Goal: Task Accomplishment & Management: Manage account settings

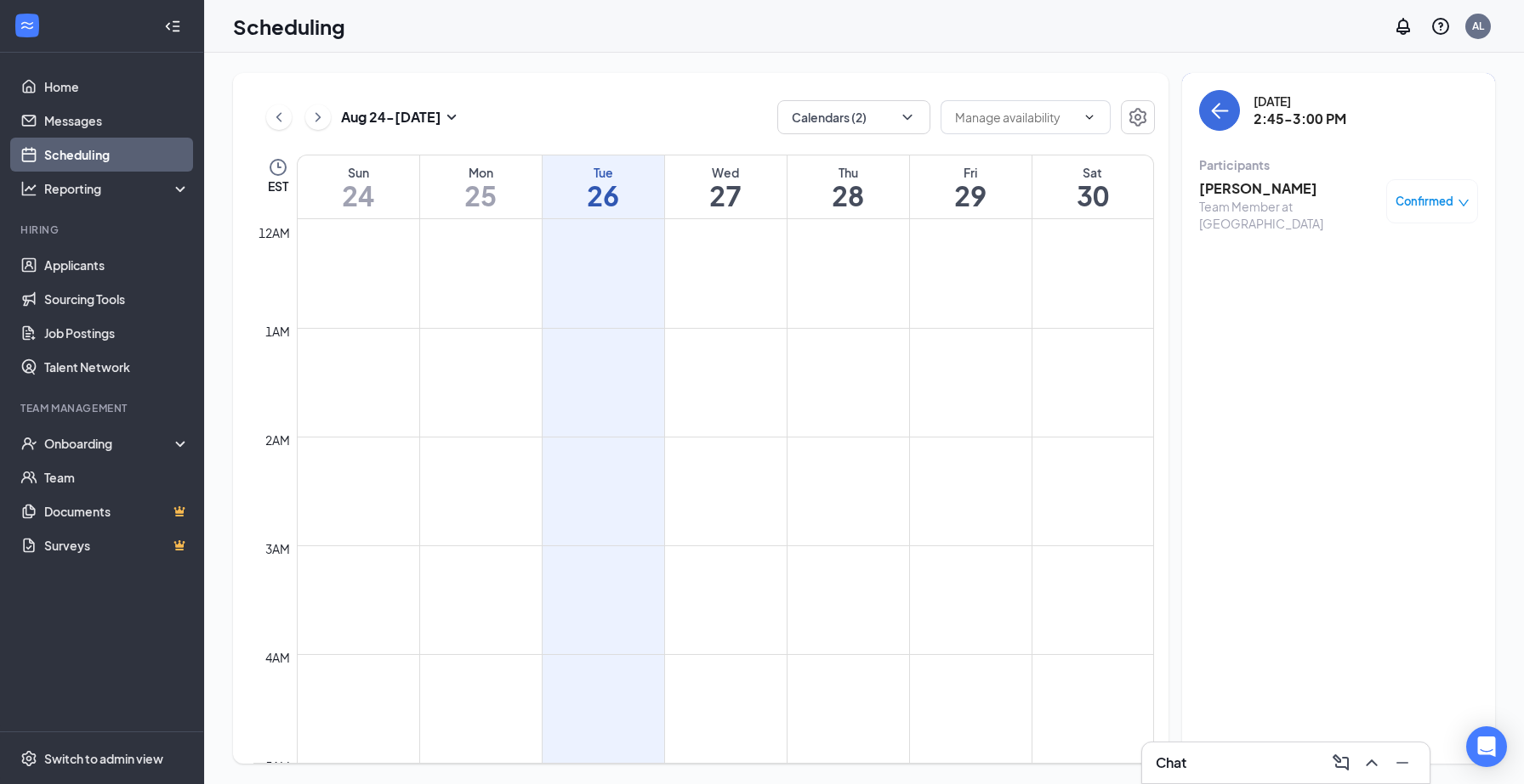
scroll to position [1365, 0]
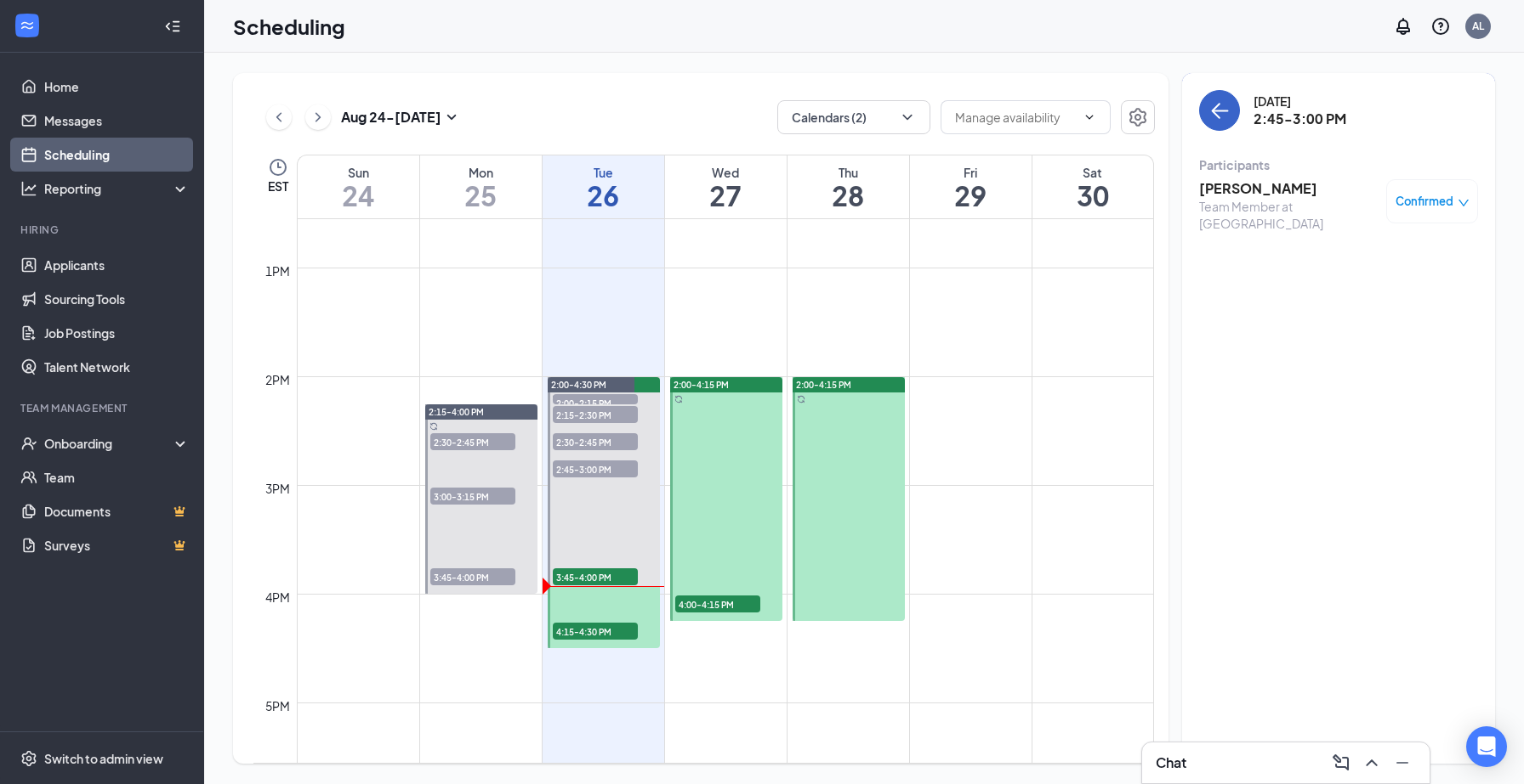
click at [1223, 117] on icon "ArrowLeft" at bounding box center [1219, 110] width 20 height 20
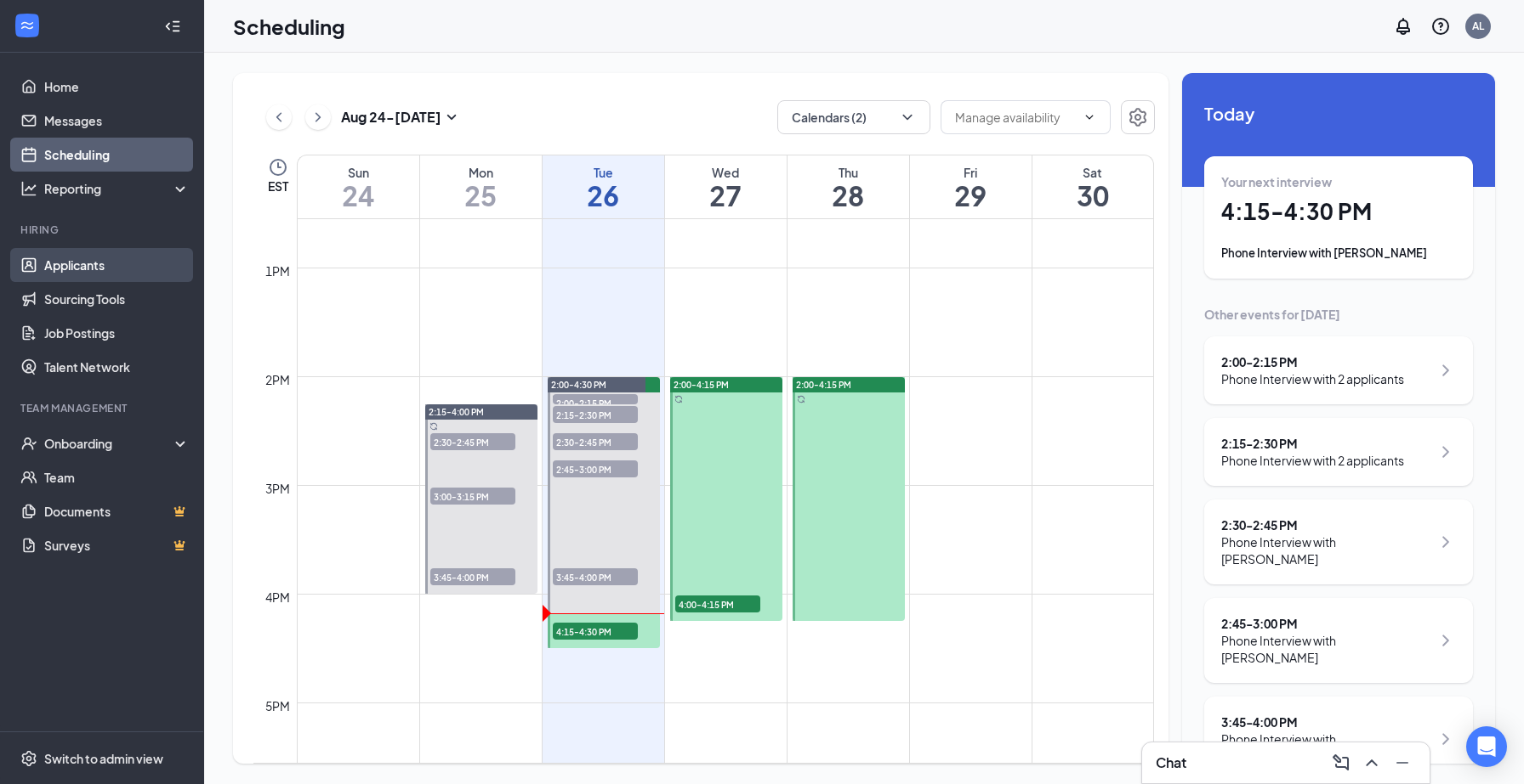
click at [82, 267] on link "Applicants" at bounding box center [117, 265] width 146 height 34
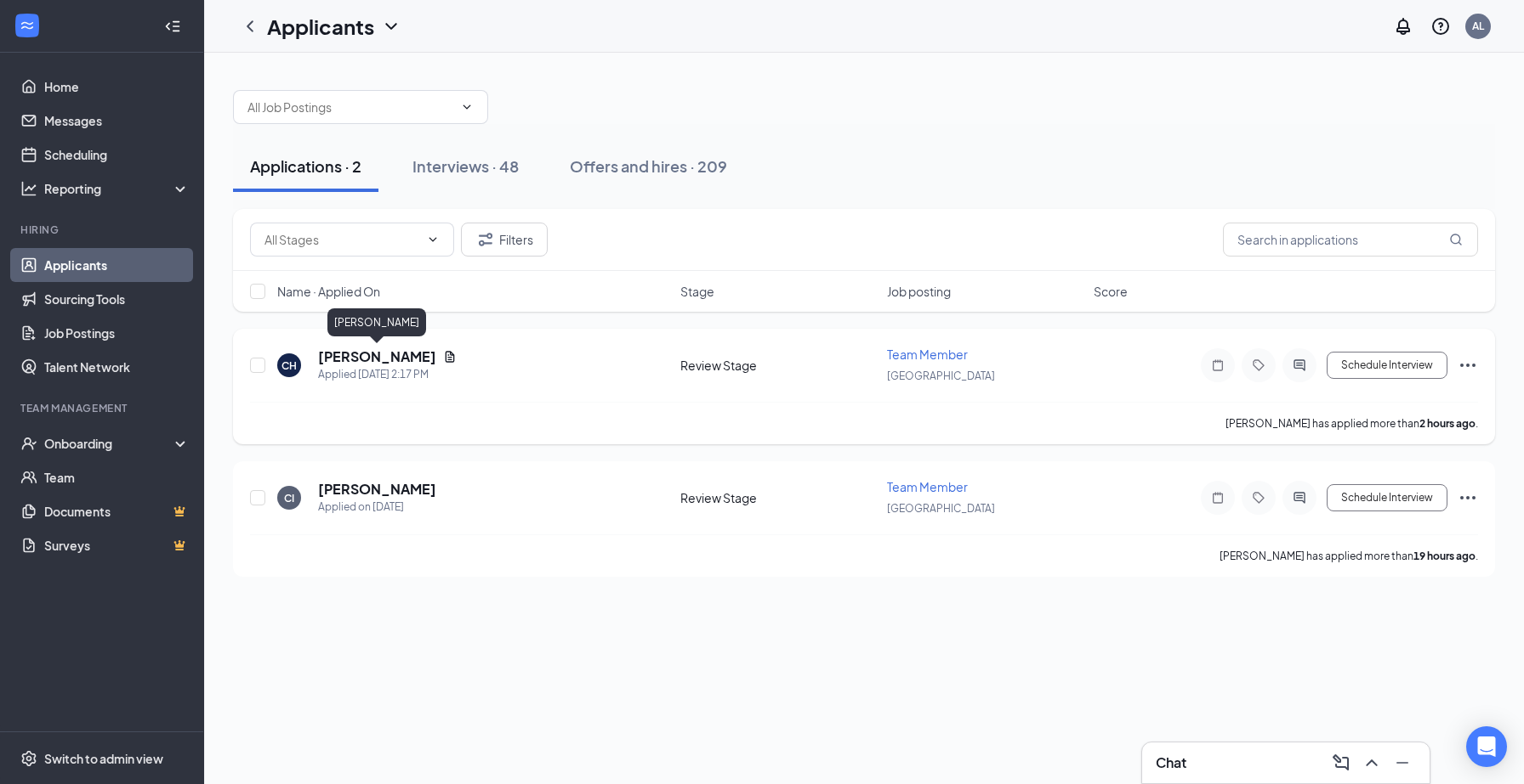
click at [359, 347] on h5 "[PERSON_NAME]" at bounding box center [376, 356] width 118 height 18
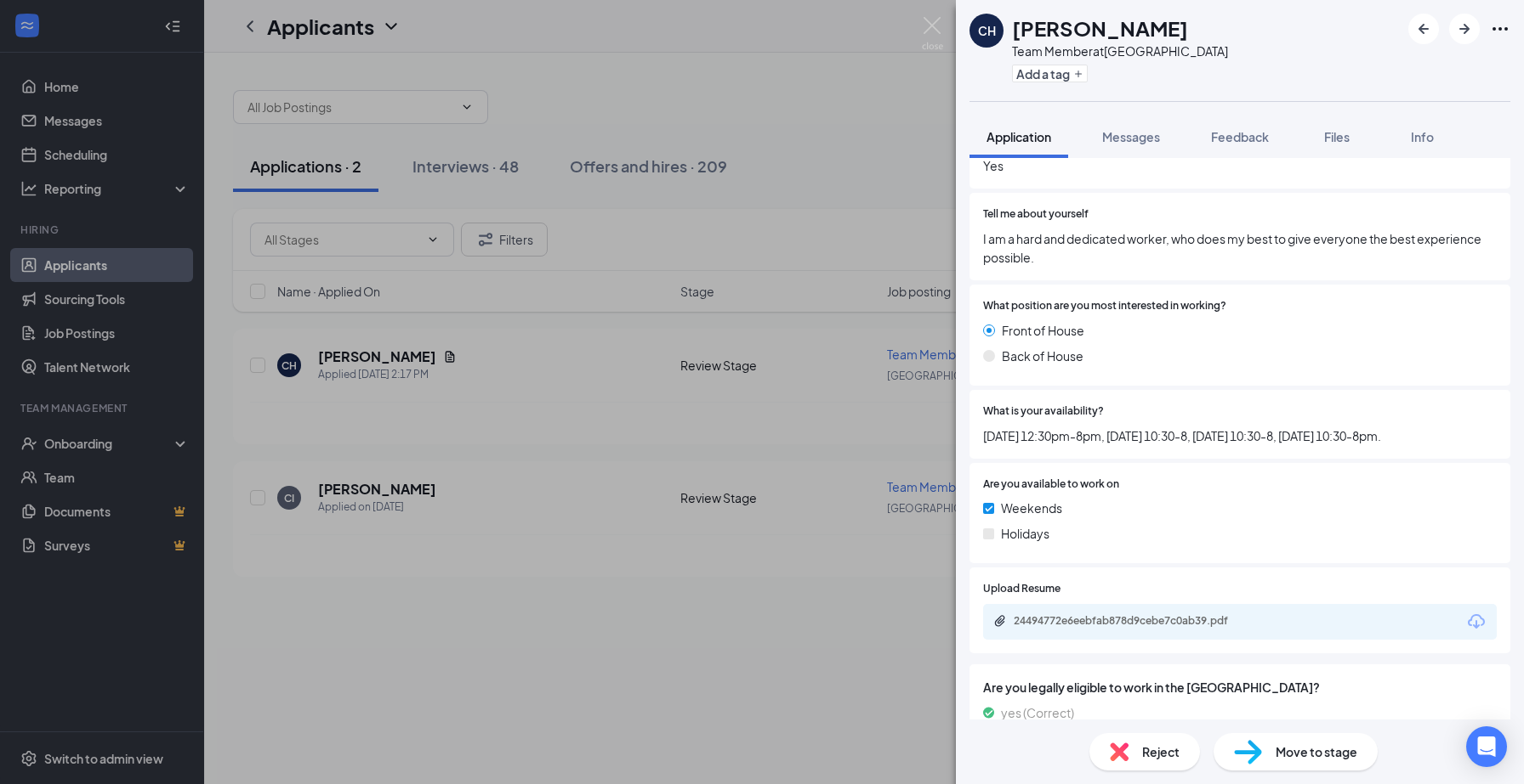
scroll to position [341, 0]
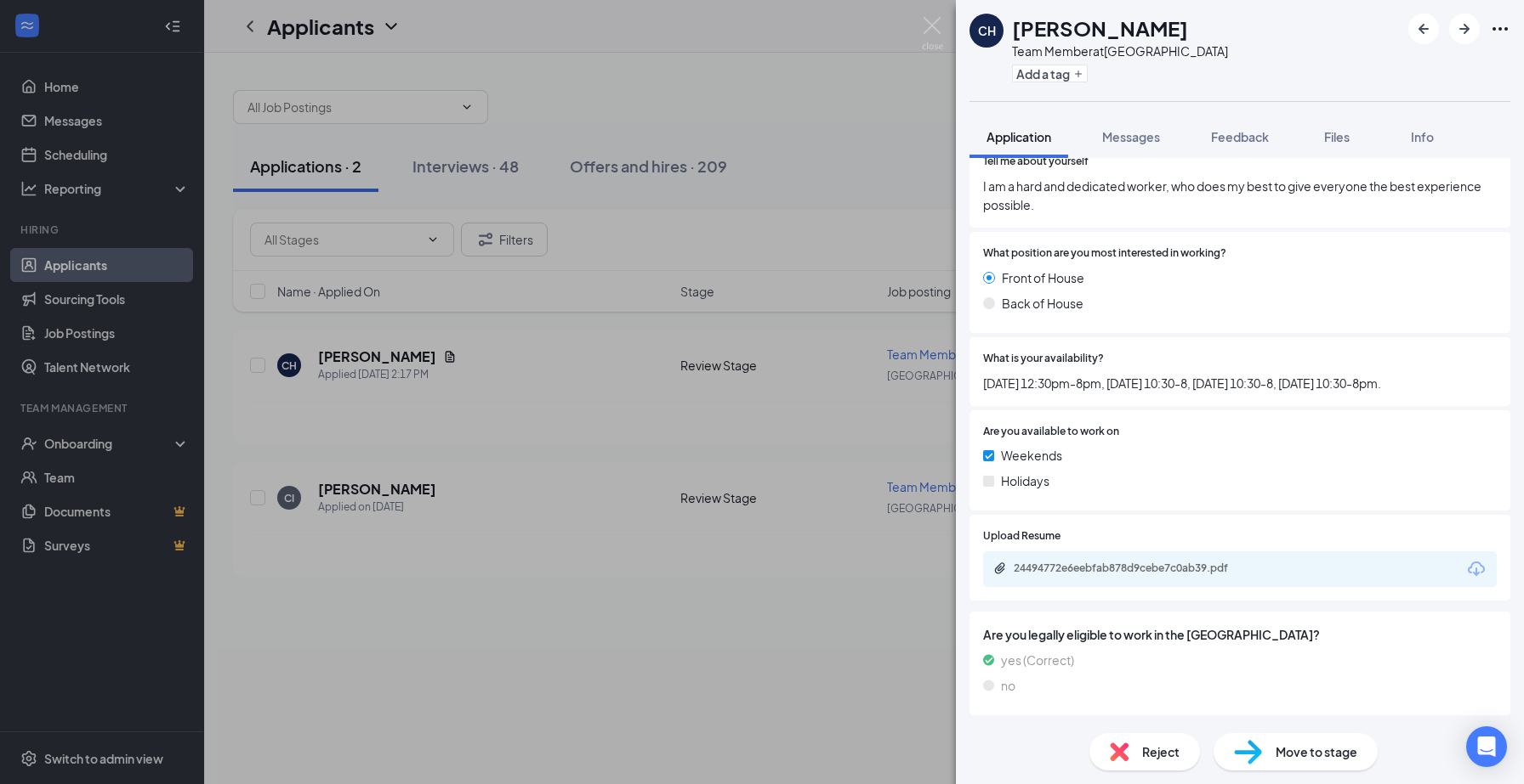
click at [1299, 759] on span "Move to stage" at bounding box center [1316, 752] width 82 height 18
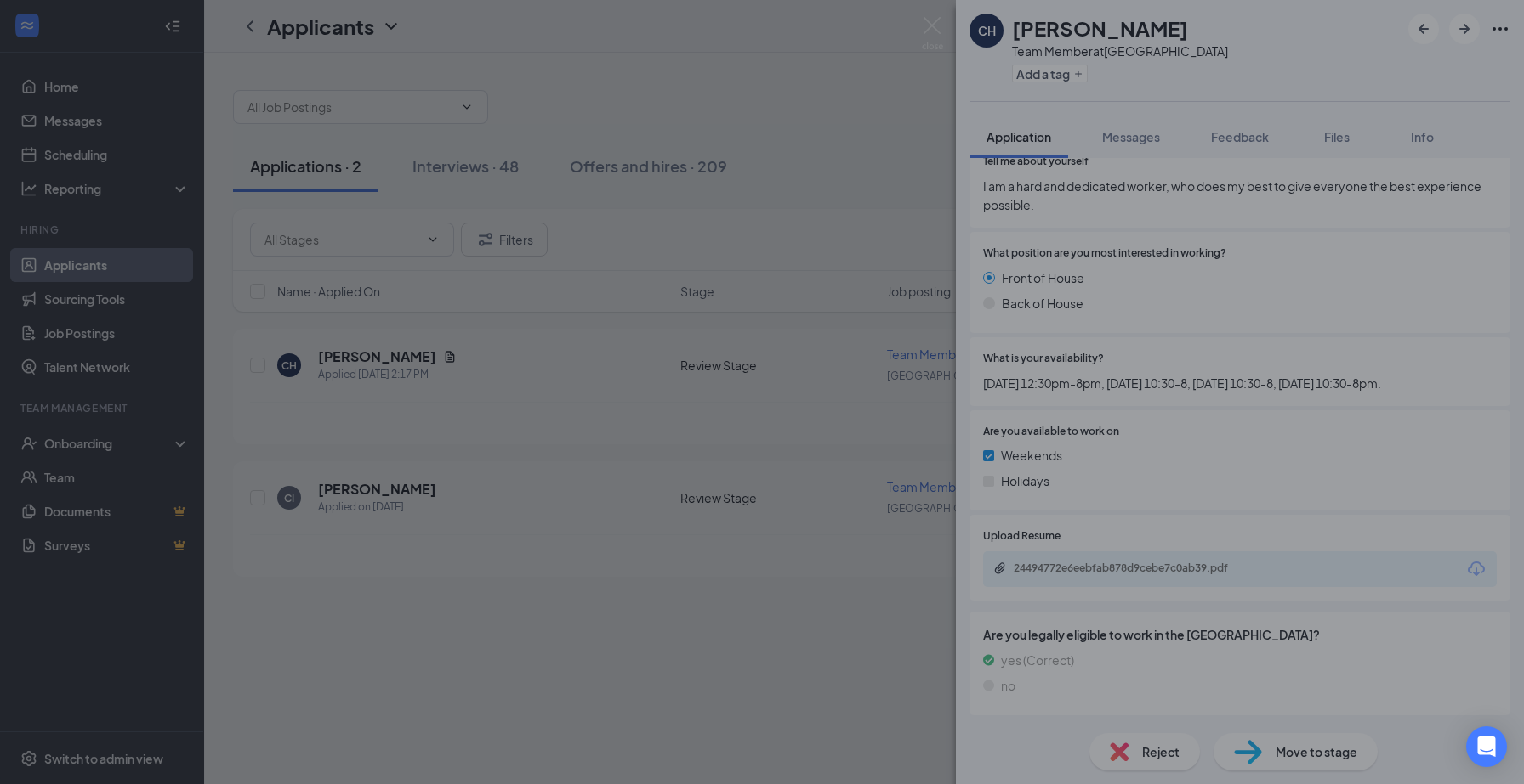
scroll to position [334, 0]
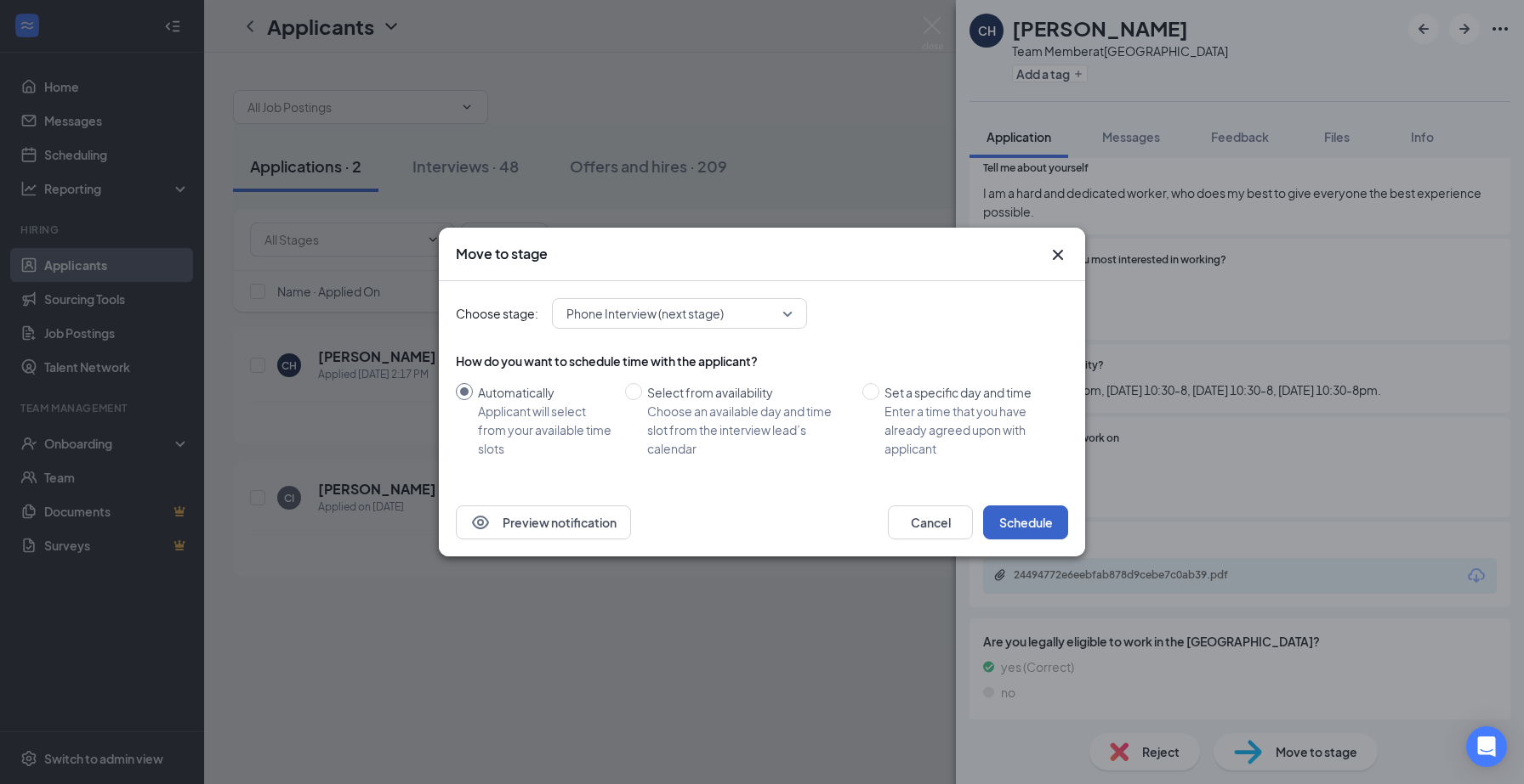
click at [1043, 515] on button "Schedule" at bounding box center [1025, 523] width 85 height 34
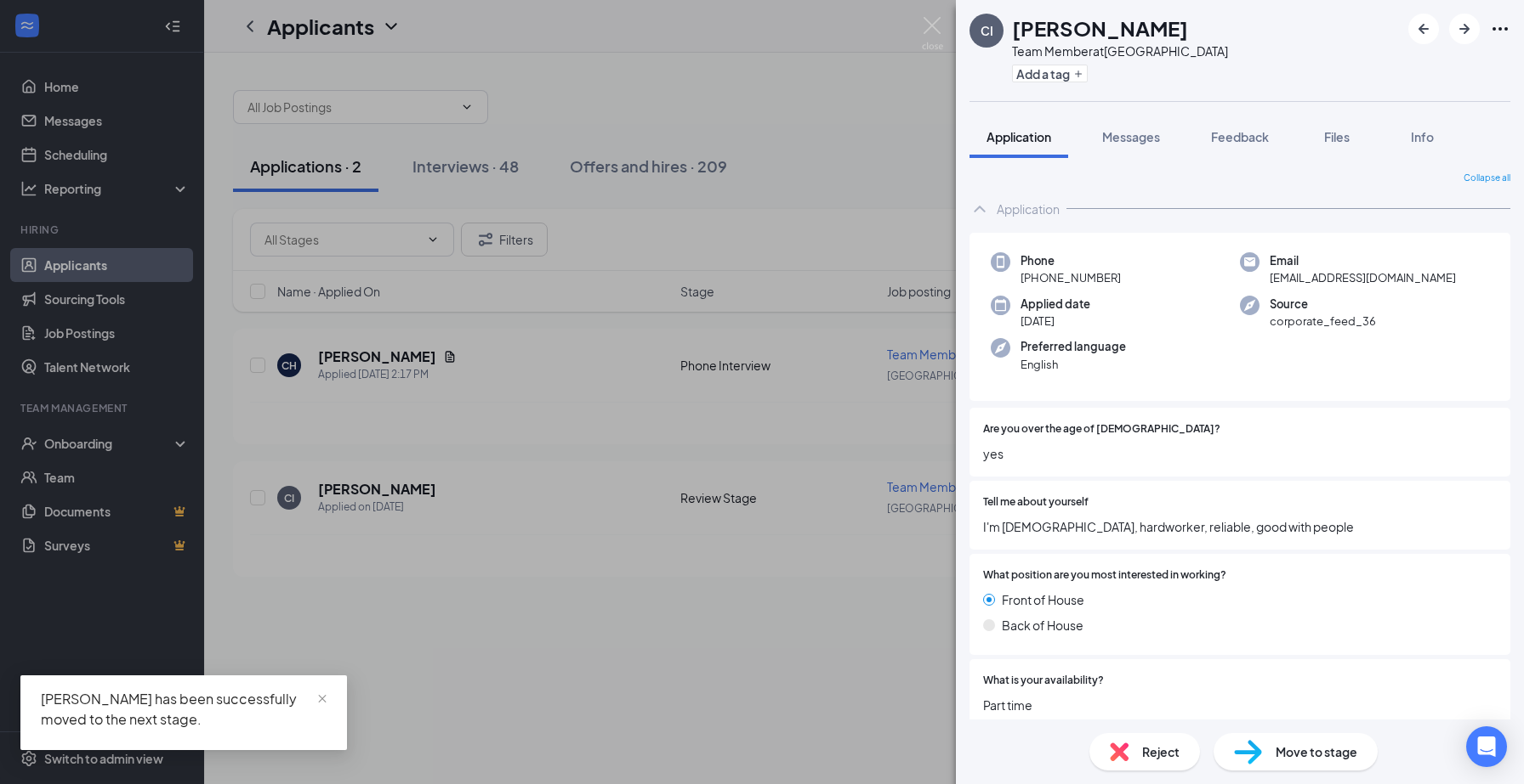
click at [1278, 745] on span "Move to stage" at bounding box center [1316, 752] width 82 height 18
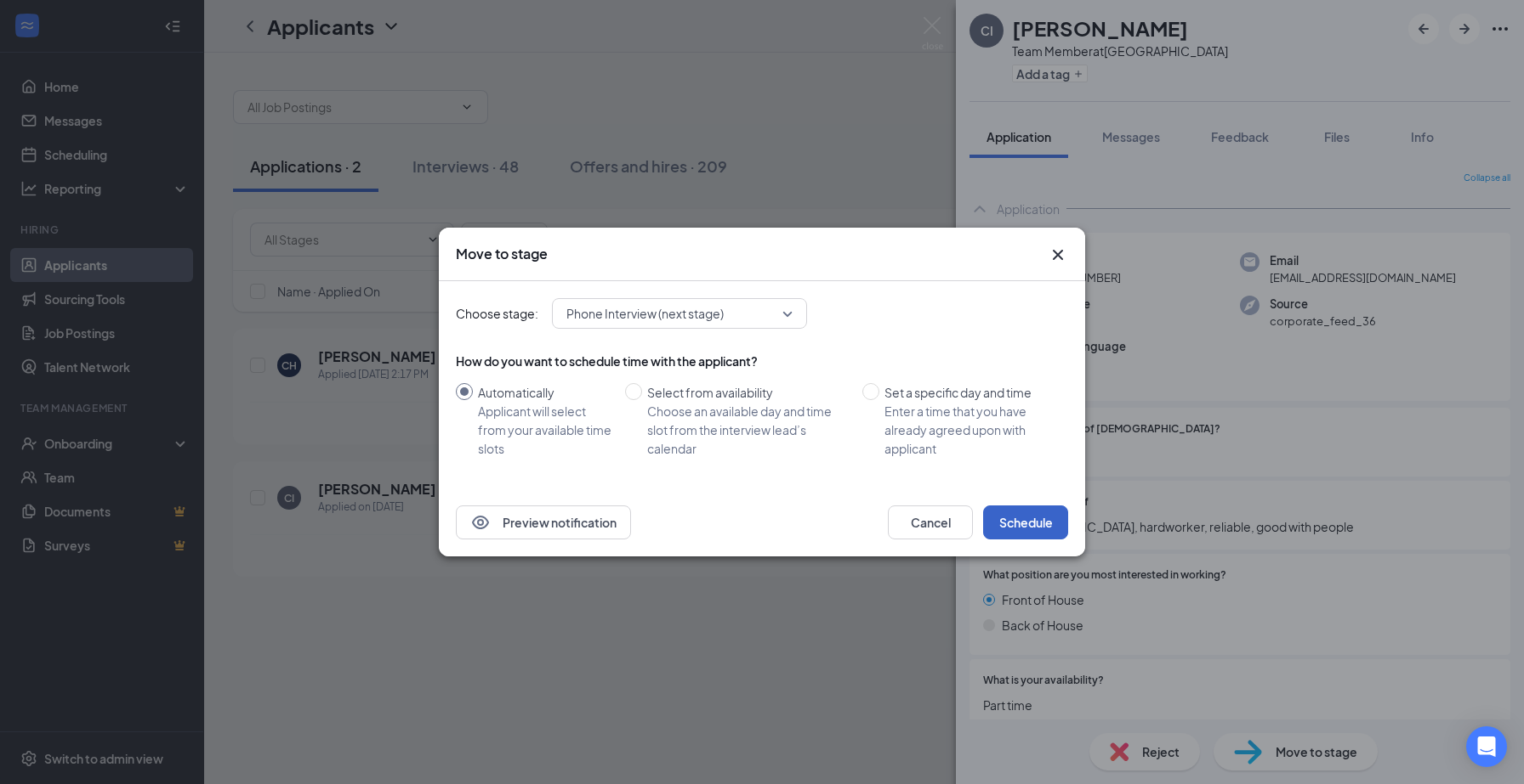
click at [1034, 525] on button "Schedule" at bounding box center [1025, 523] width 85 height 34
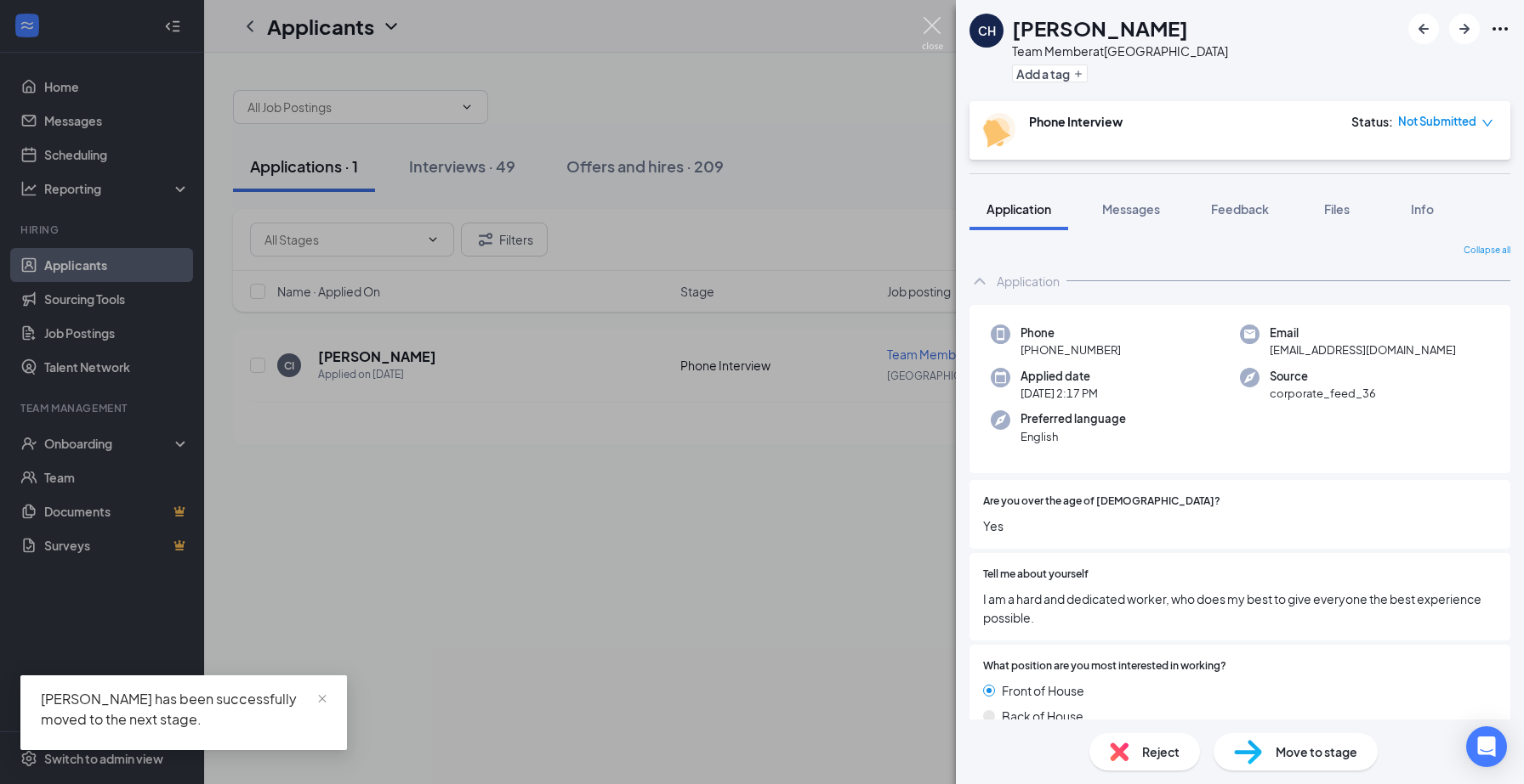
click at [927, 34] on img at bounding box center [932, 33] width 21 height 33
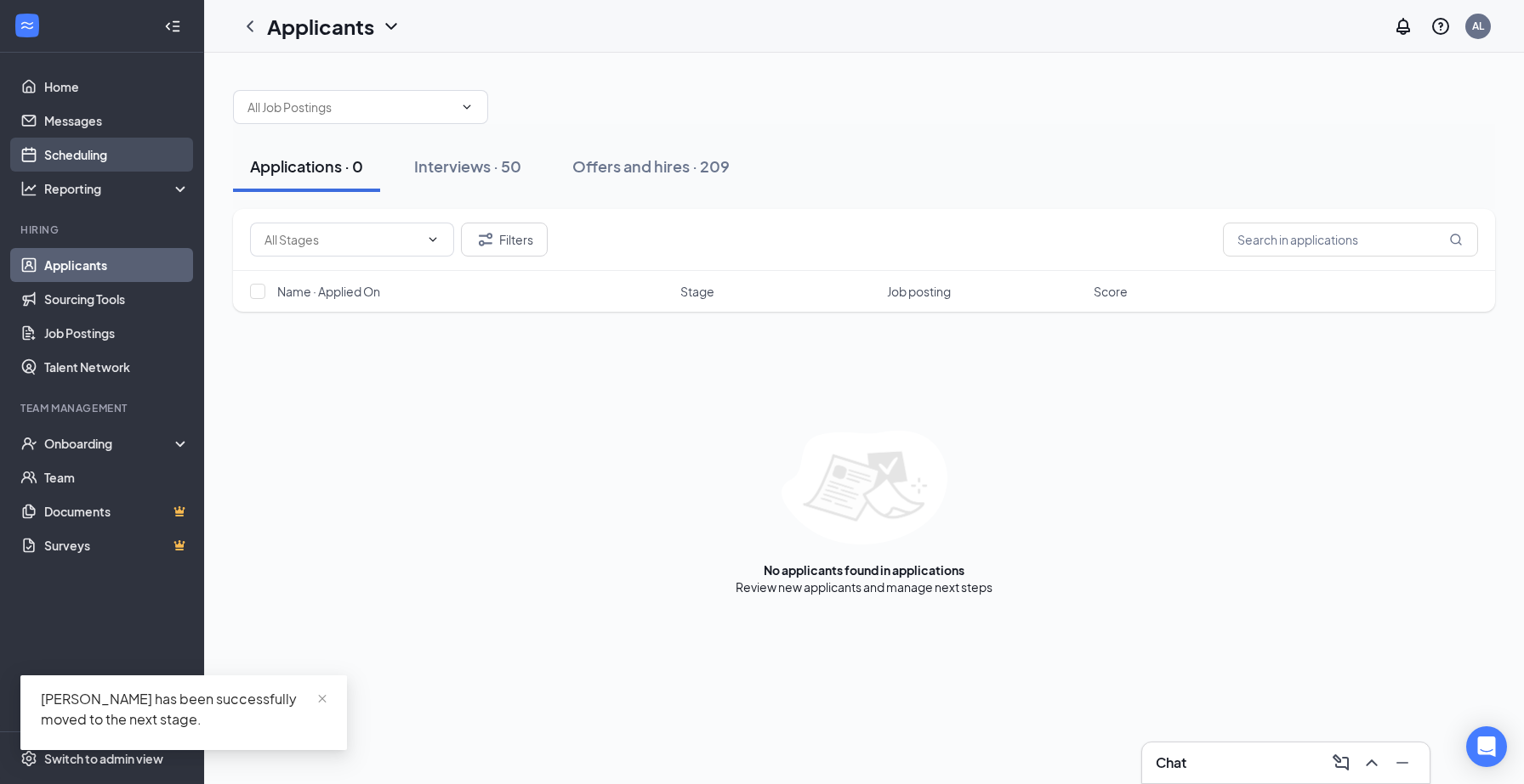
click at [88, 156] on link "Scheduling" at bounding box center [117, 154] width 146 height 34
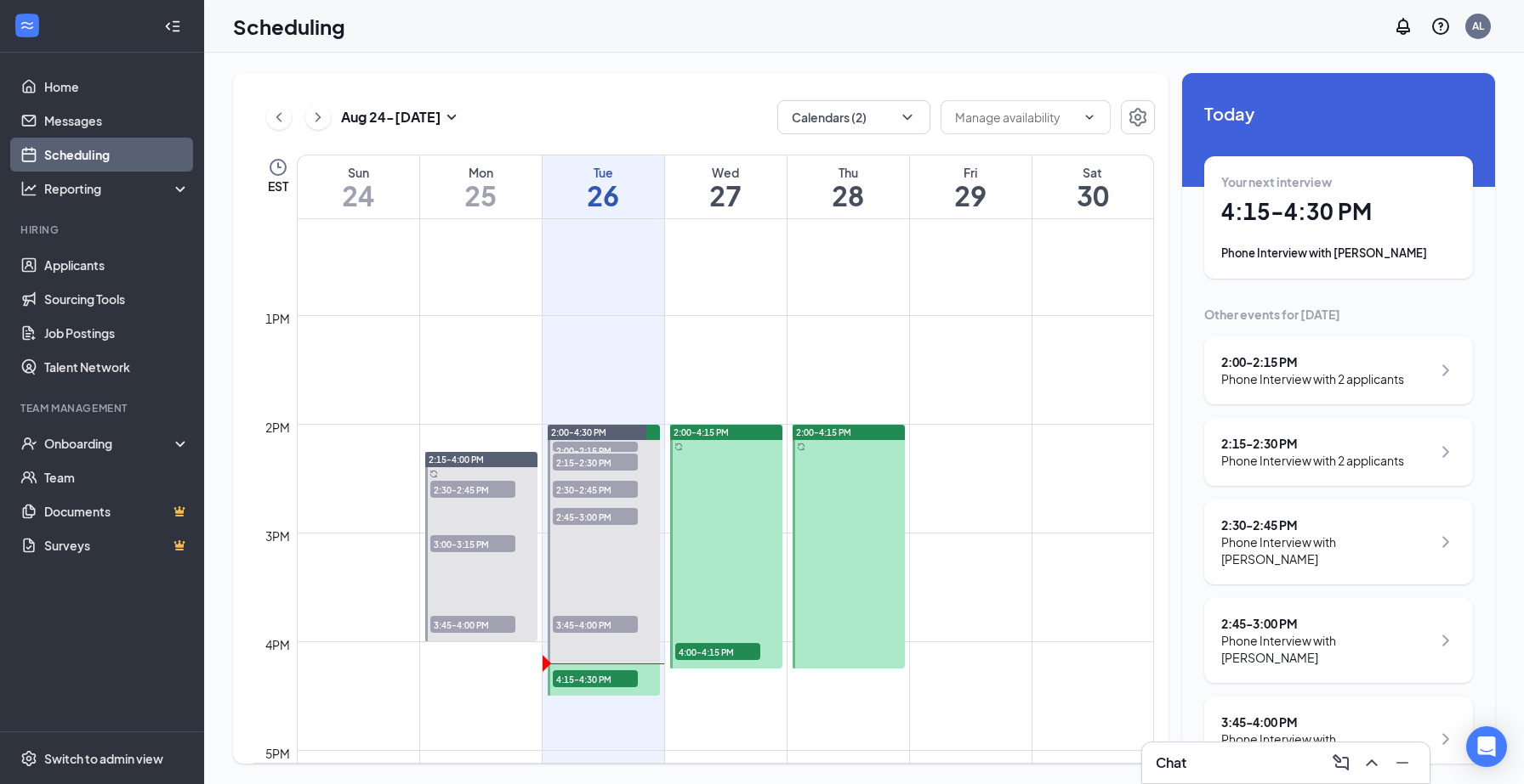
scroll to position [1345, 0]
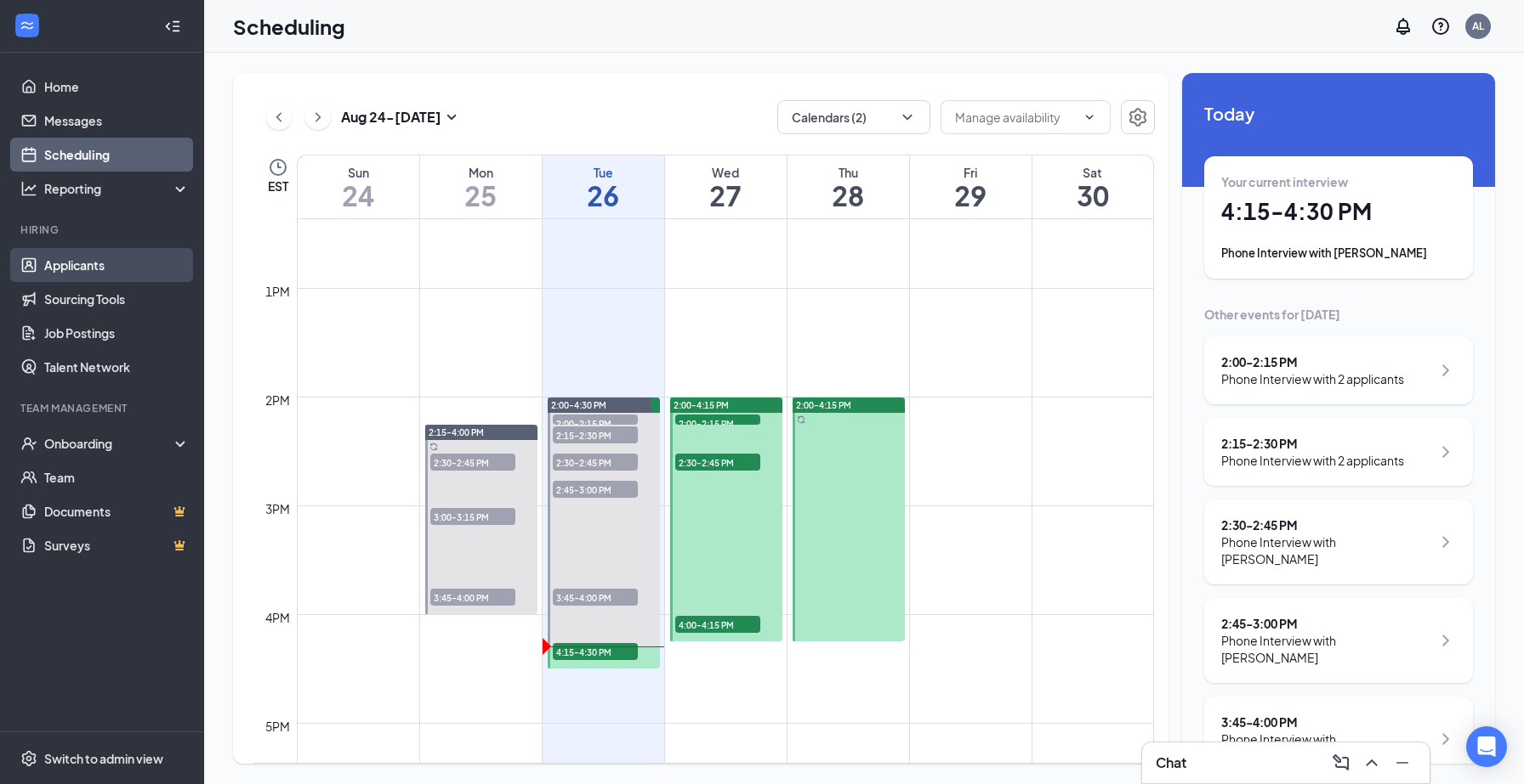
click at [94, 261] on link "Applicants" at bounding box center [117, 265] width 146 height 34
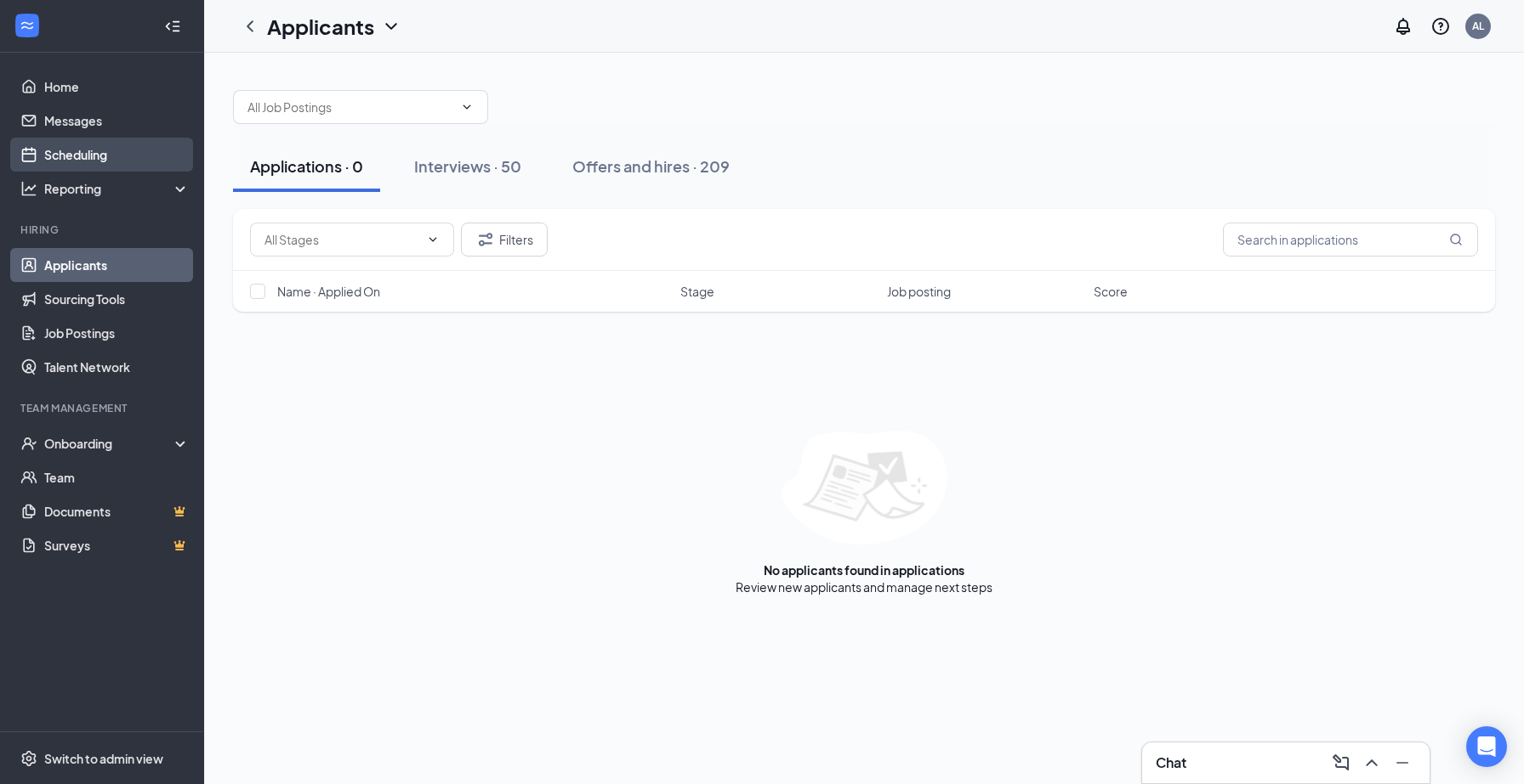
click at [94, 150] on link "Scheduling" at bounding box center [117, 154] width 146 height 34
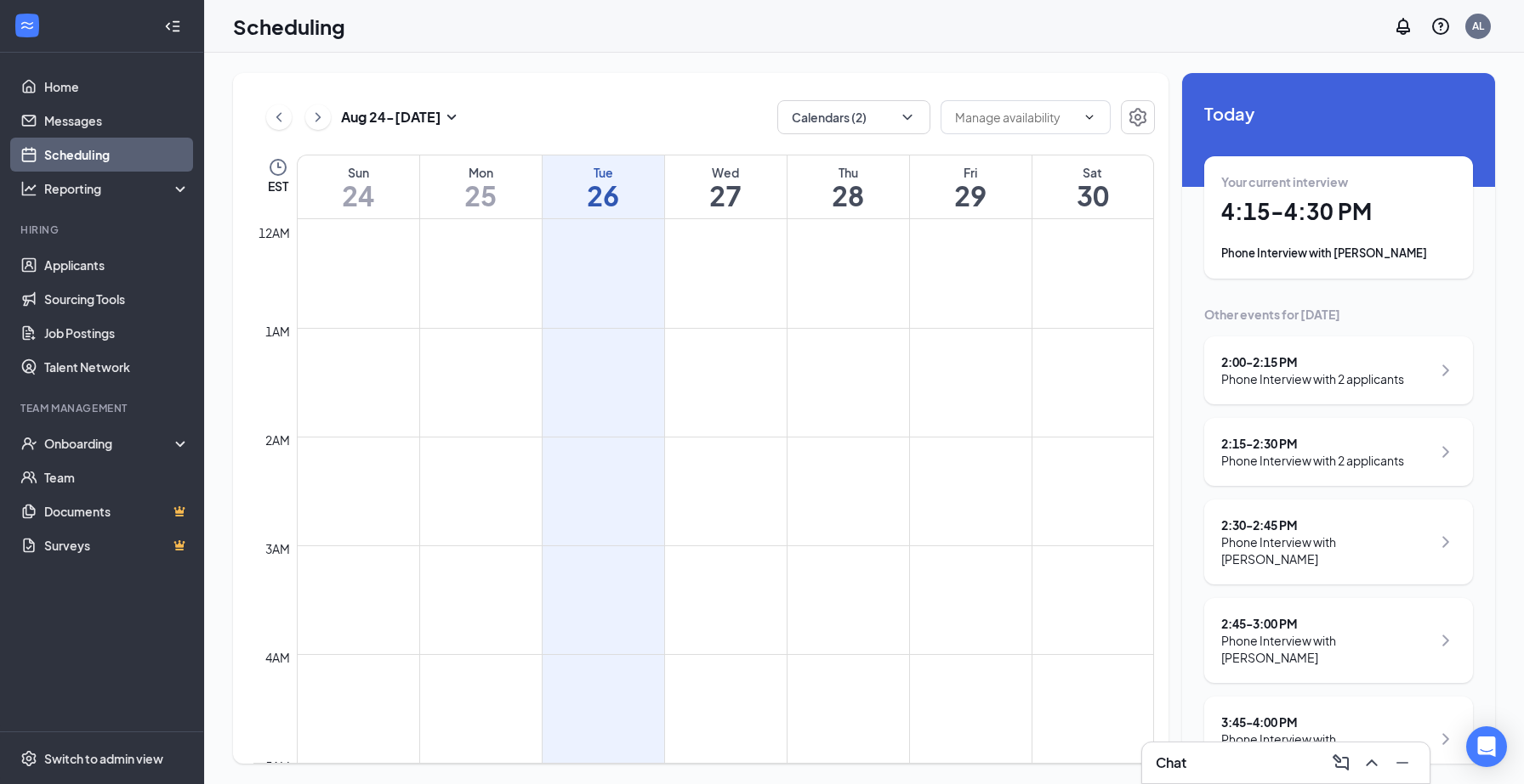
scroll to position [836, 0]
click at [1321, 231] on div "Your current interview 4:15 - 4:30 PM Phone Interview with [PERSON_NAME]" at bounding box center [1338, 217] width 234 height 89
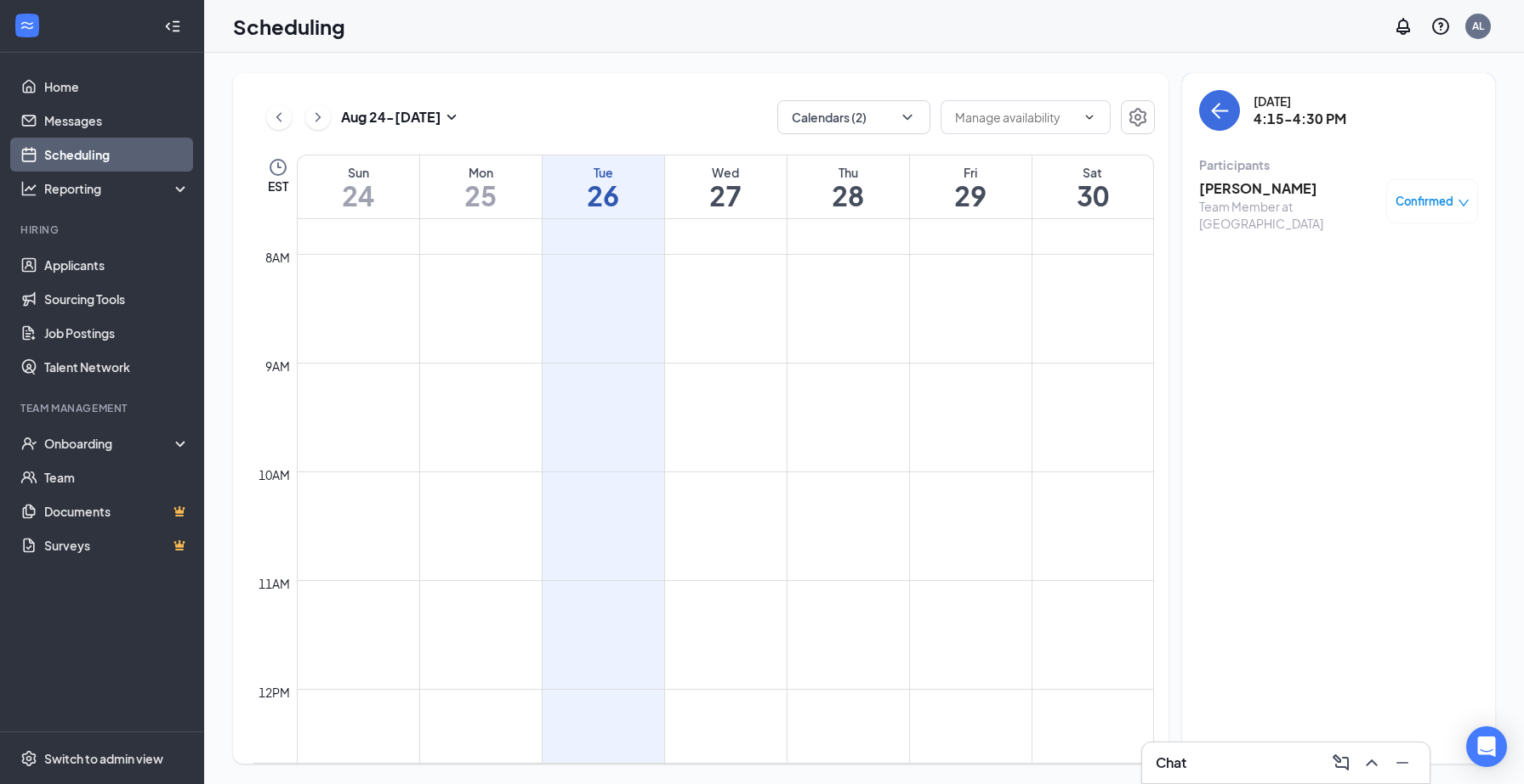
click at [1259, 186] on h3 "[PERSON_NAME]" at bounding box center [1288, 188] width 179 height 18
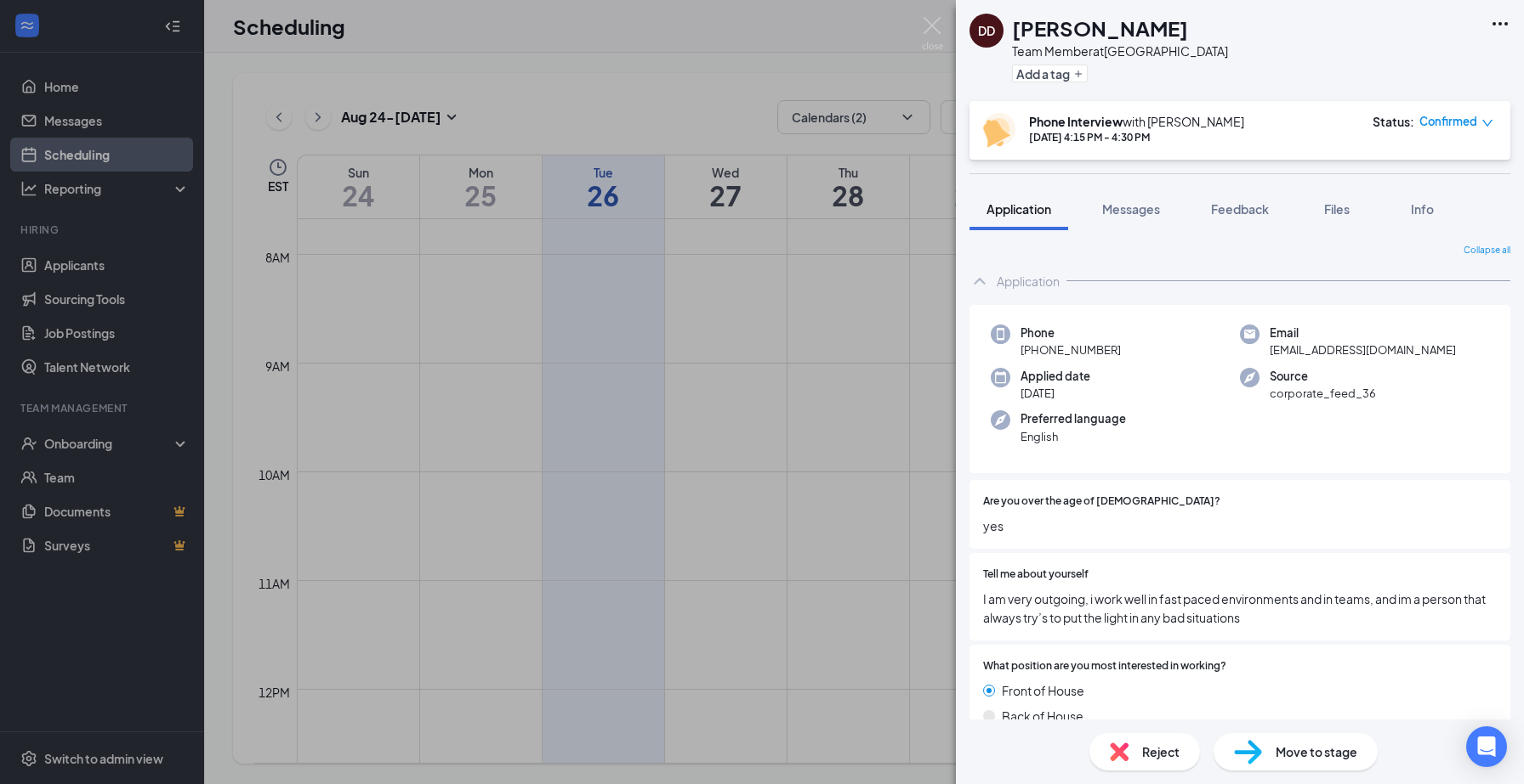
click at [944, 29] on div "DD [PERSON_NAME] Team Member at [GEOGRAPHIC_DATA] Add a tag Phone Interview wit…" at bounding box center [762, 392] width 1524 height 784
